Goal: Task Accomplishment & Management: Use online tool/utility

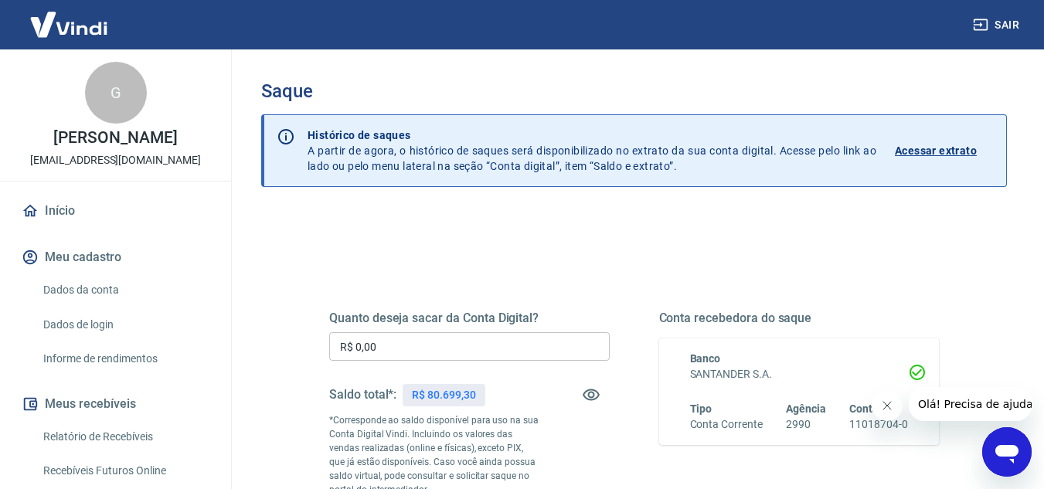
click at [400, 350] on input "R$ 0,00" at bounding box center [469, 346] width 280 height 29
click at [879, 294] on div "Quanto deseja sacar da Conta Digital? R$ 0,37 ​ Saldo total*: R$ 80.699,30 *Cor…" at bounding box center [634, 436] width 610 height 324
click at [522, 343] on input "R$ 0,37" at bounding box center [469, 346] width 280 height 29
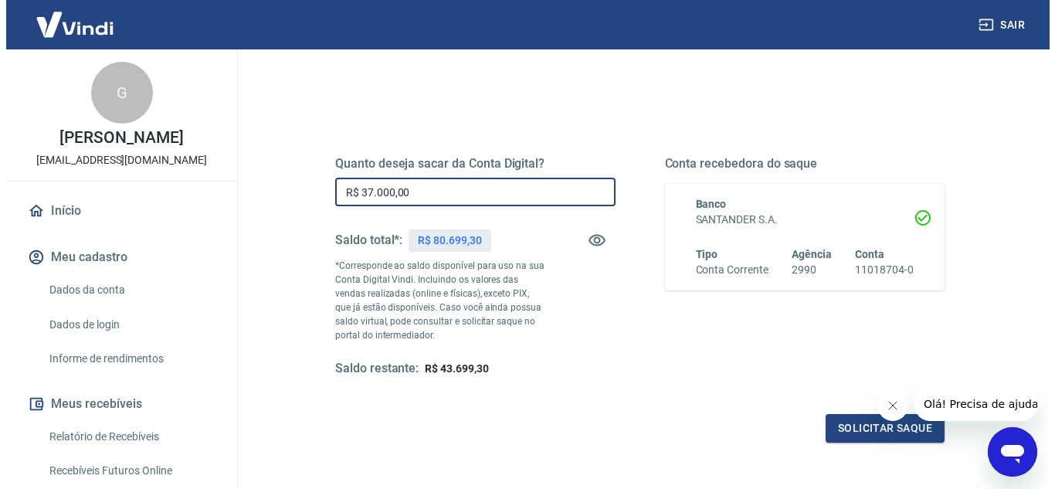
scroll to position [247, 0]
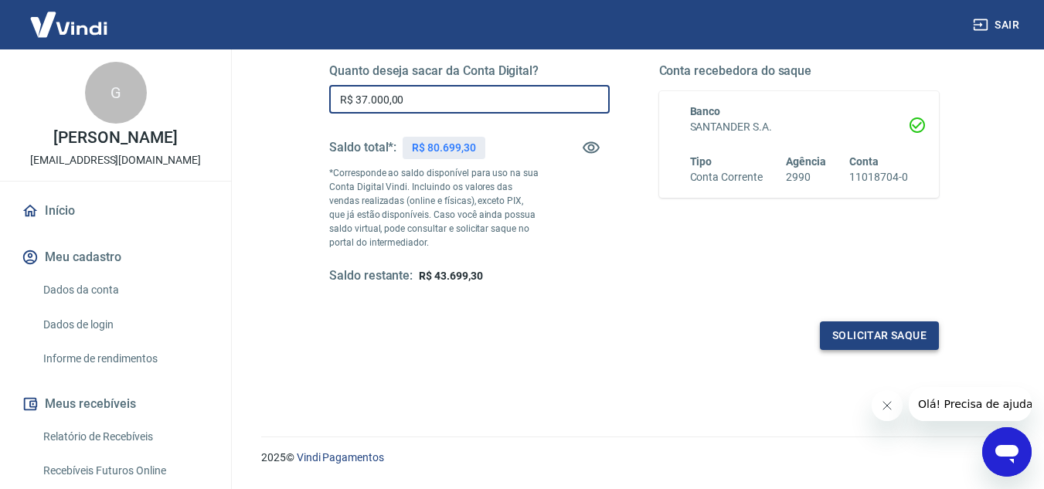
type input "R$ 37.000,00"
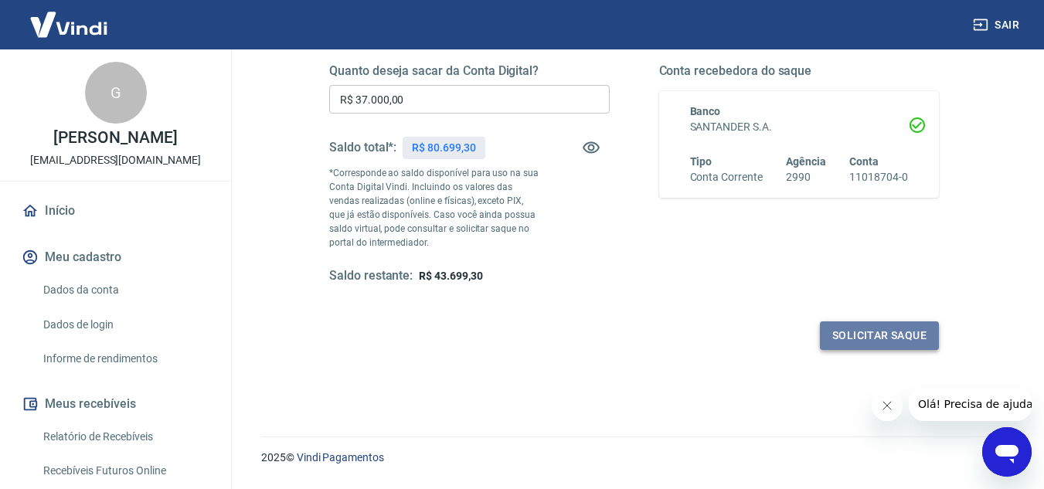
click at [862, 328] on button "Solicitar saque" at bounding box center [879, 335] width 119 height 29
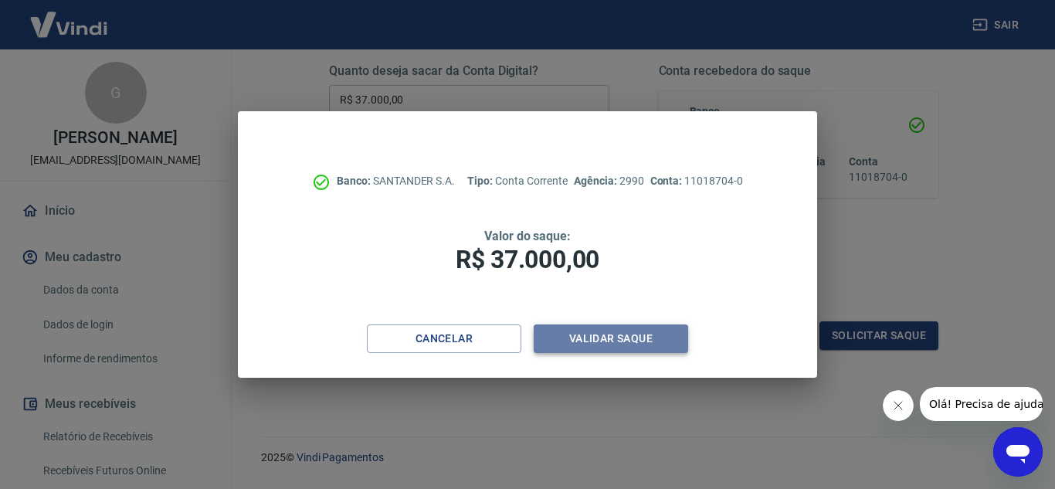
click at [675, 338] on button "Validar saque" at bounding box center [611, 339] width 155 height 29
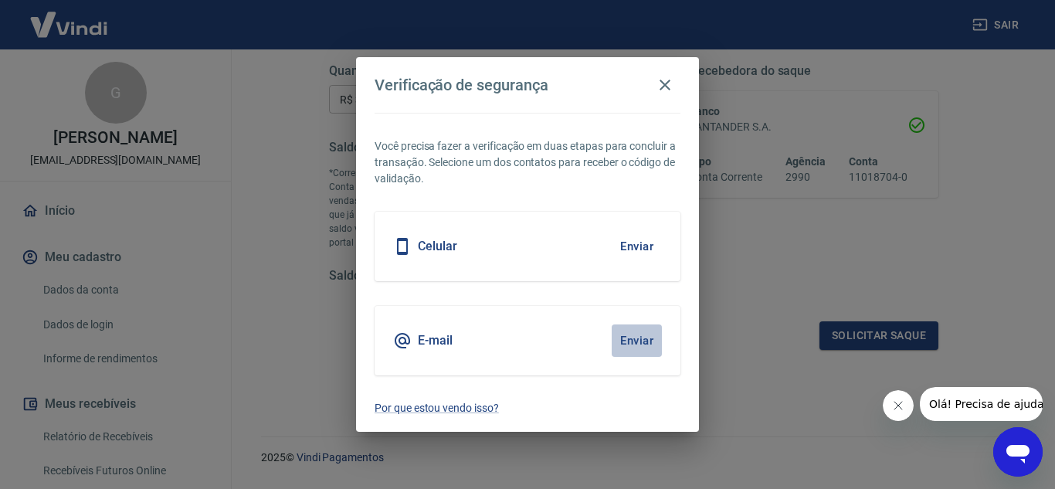
click at [650, 345] on button "Enviar" at bounding box center [637, 341] width 50 height 32
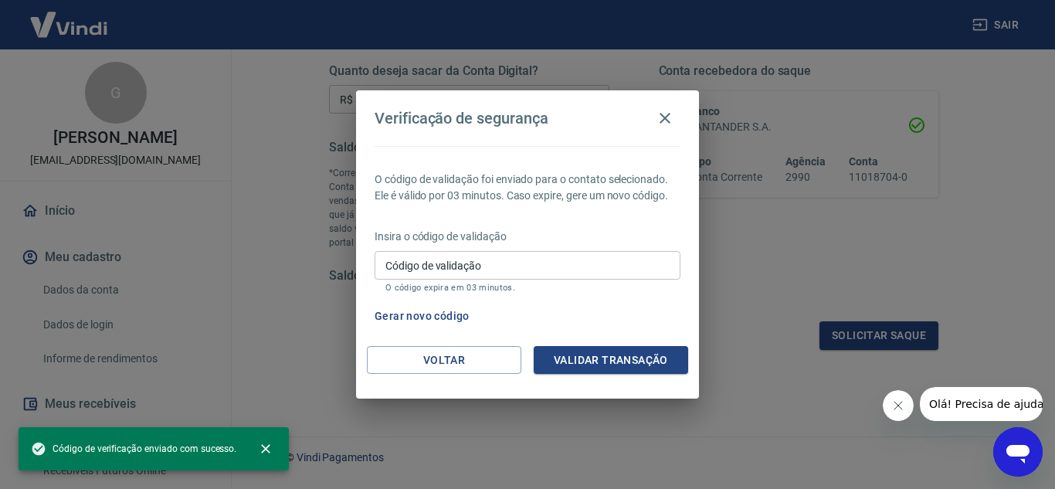
click at [588, 270] on input "Código de validação" at bounding box center [528, 265] width 306 height 29
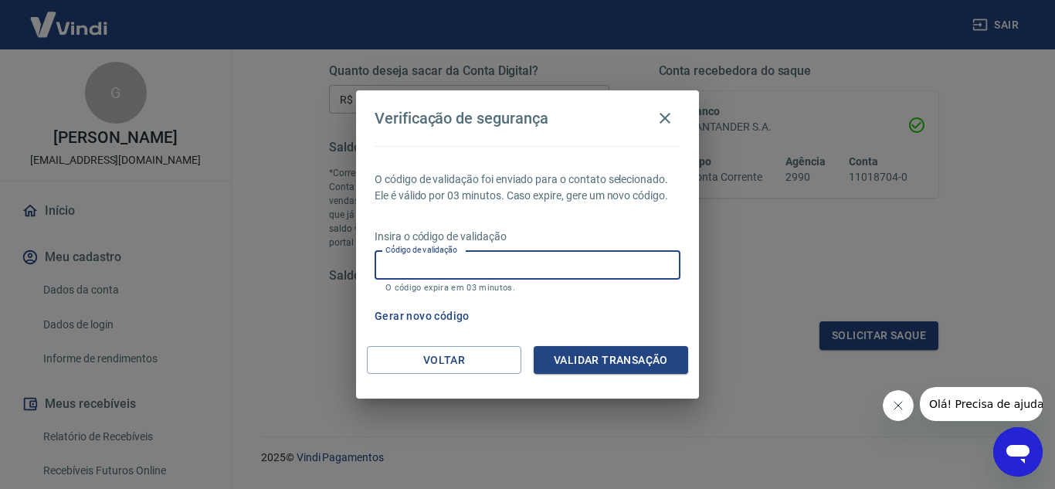
click at [588, 270] on input "Código de validação" at bounding box center [528, 265] width 306 height 29
type input "303355"
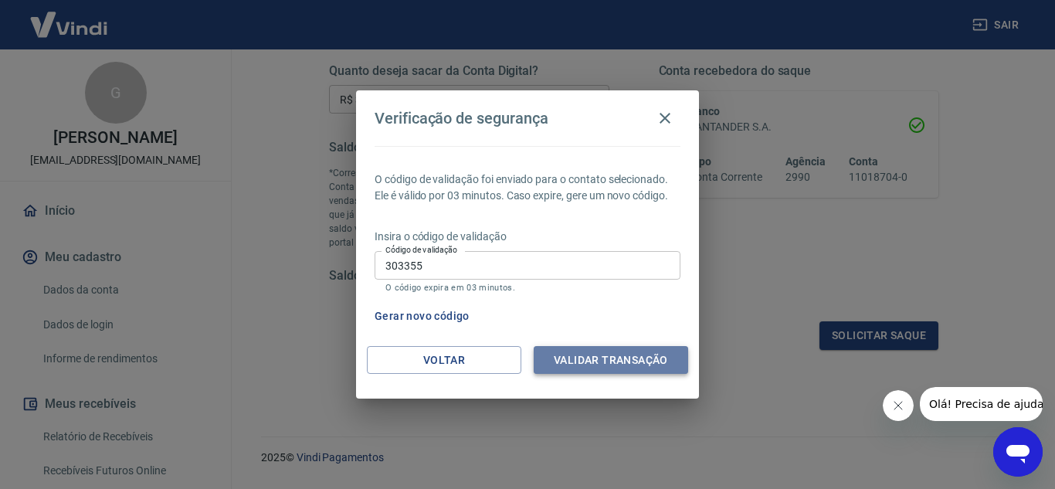
click at [575, 353] on button "Validar transação" at bounding box center [611, 360] width 155 height 29
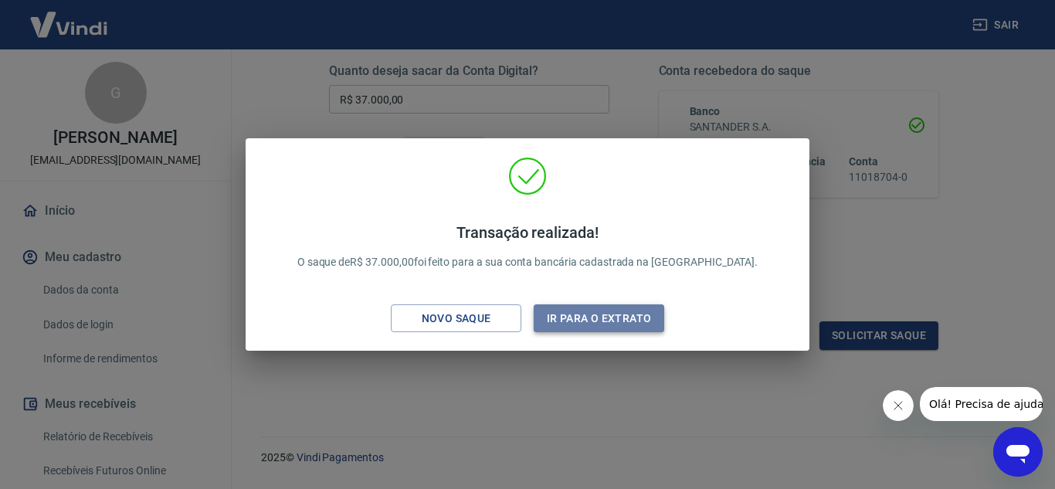
click at [580, 312] on button "Ir para o extrato" at bounding box center [599, 318] width 131 height 29
